Goal: Transaction & Acquisition: Download file/media

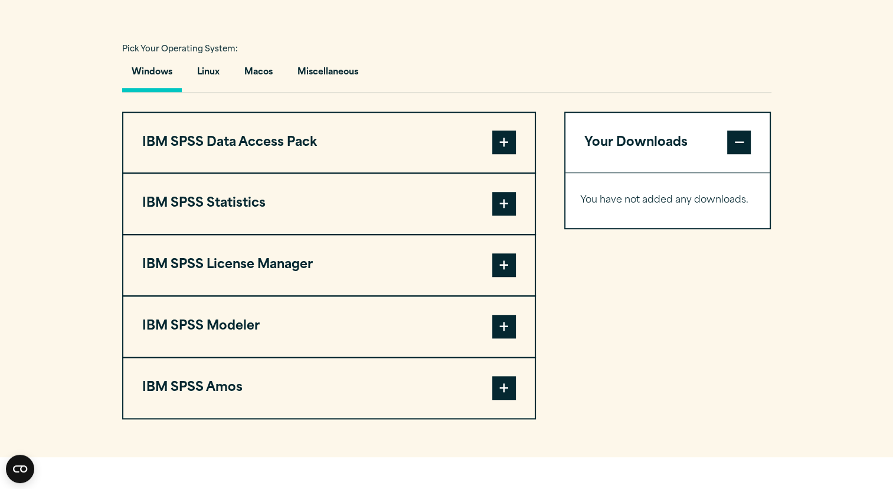
scroll to position [825, 0]
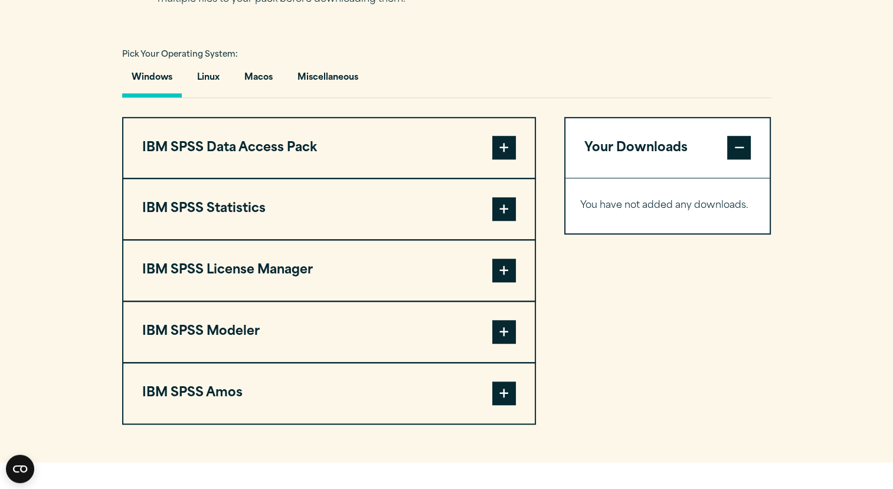
click at [501, 221] on span at bounding box center [504, 209] width 24 height 24
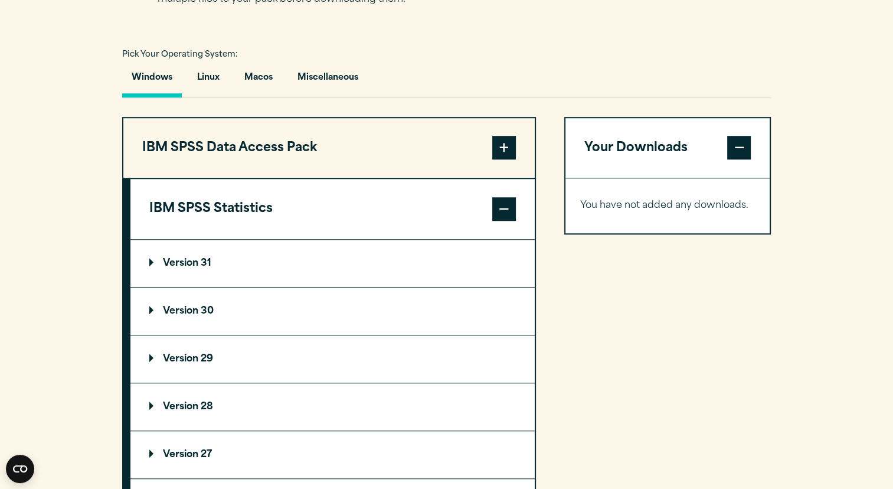
click at [198, 268] on p "Version 31" at bounding box center [180, 263] width 62 height 9
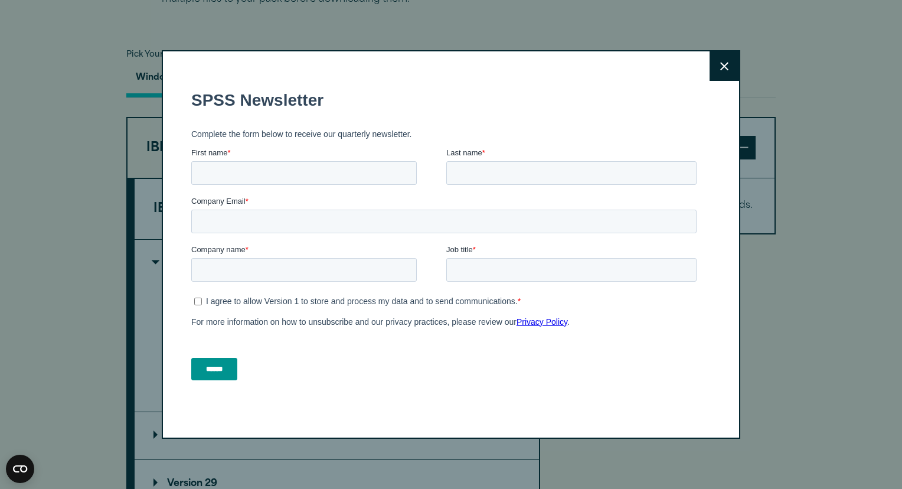
click at [723, 68] on icon at bounding box center [724, 66] width 8 height 9
click at [720, 71] on button "Close" at bounding box center [725, 66] width 30 height 30
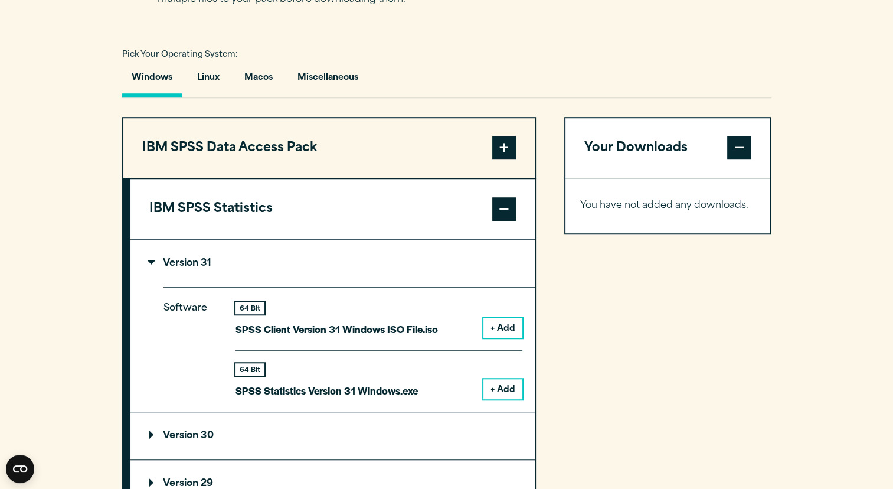
click at [385, 286] on summary "Version 31" at bounding box center [332, 263] width 404 height 47
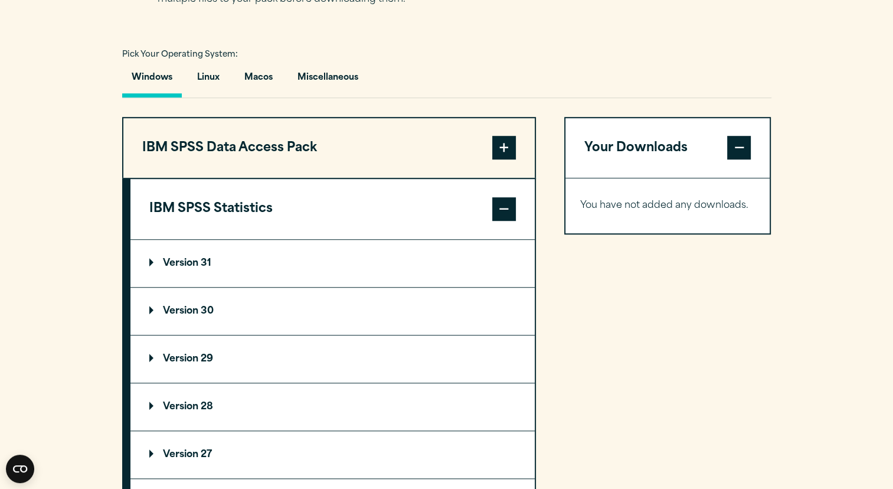
click at [255, 324] on summary "Version 30" at bounding box center [332, 311] width 404 height 47
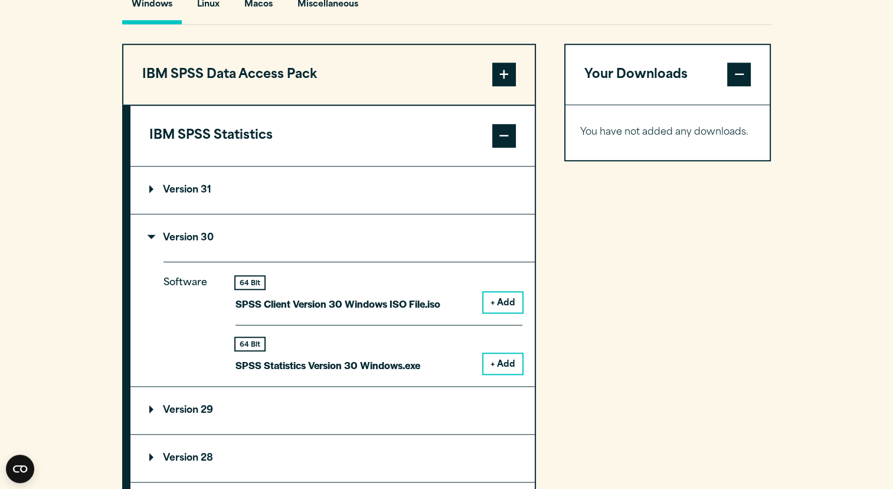
scroll to position [893, 0]
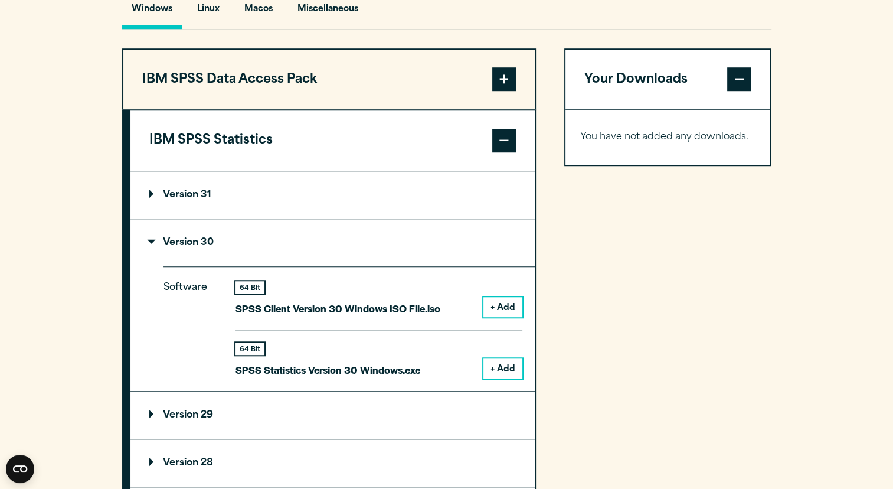
click at [494, 379] on button "+ Add" at bounding box center [503, 368] width 39 height 20
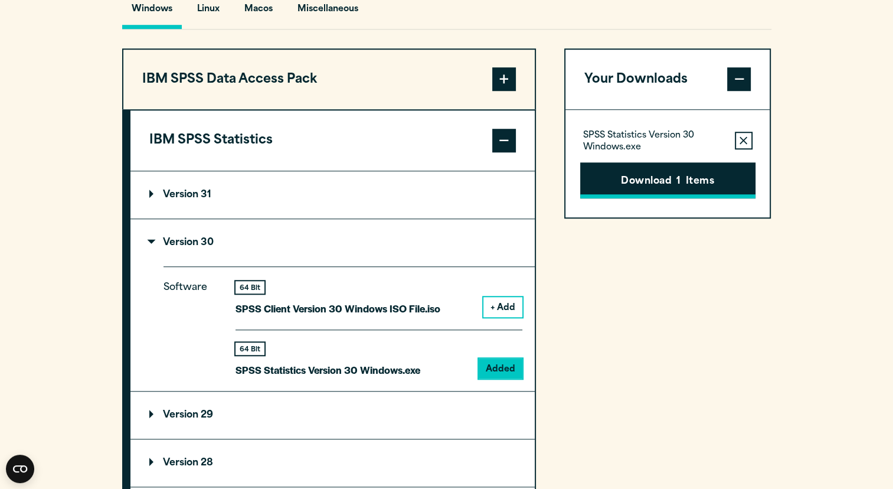
click at [677, 190] on span "1" at bounding box center [679, 181] width 4 height 15
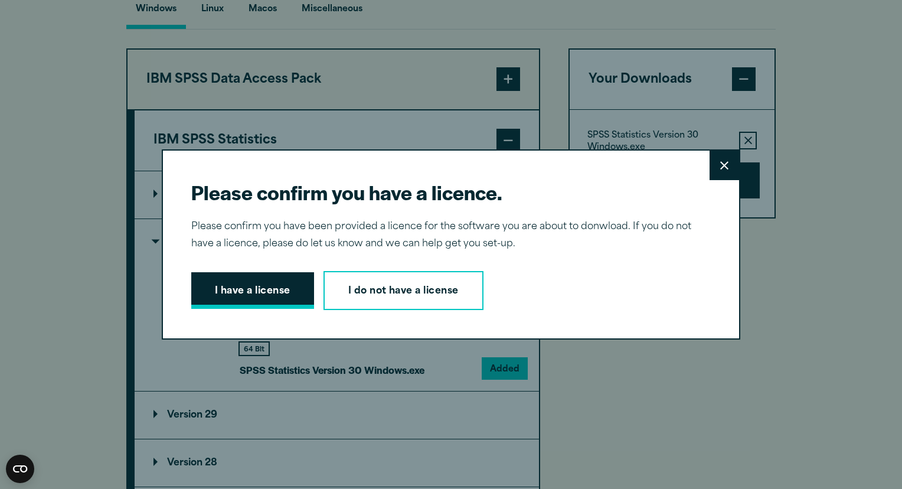
click at [286, 277] on button "I have a license" at bounding box center [252, 290] width 123 height 37
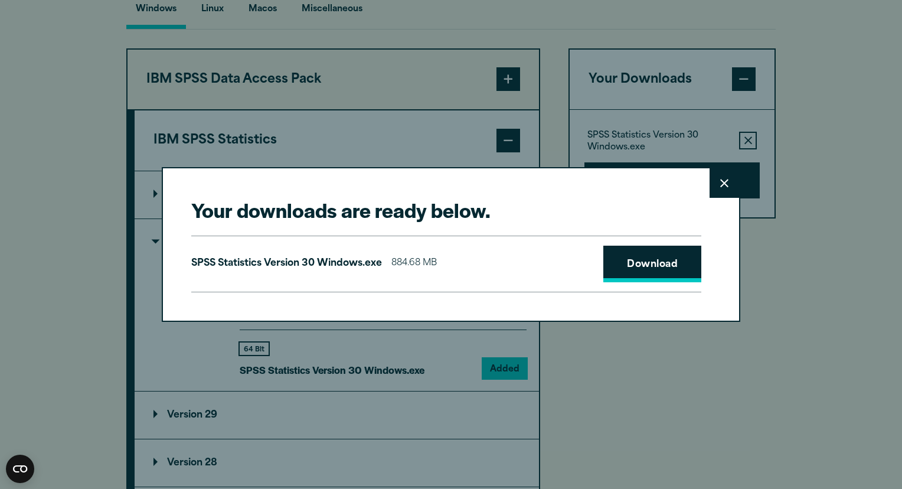
click at [638, 266] on link "Download" at bounding box center [652, 264] width 98 height 37
click at [714, 185] on button "Close" at bounding box center [725, 183] width 30 height 30
